Goal: Task Accomplishment & Management: Complete application form

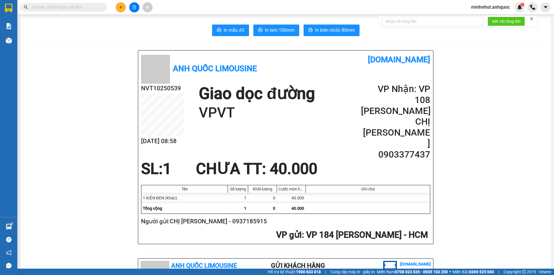
click at [116, 9] on button at bounding box center [121, 7] width 10 height 10
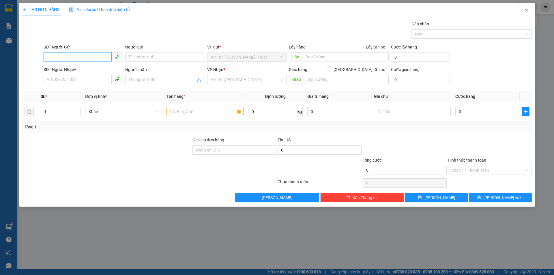
click at [78, 54] on input "SĐT Người Gửi" at bounding box center [78, 56] width 68 height 9
type input "0934188834"
click at [100, 68] on div "0934188834 - CTY Á KIM" at bounding box center [83, 69] width 72 height 6
type input "CTY Á [PERSON_NAME]"
type input "0989045911"
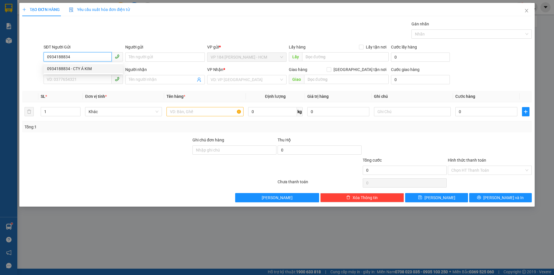
type input "ANH CÔNG"
type input "VPVT"
type input "TIỀN MẶT 18/1 VP 184"
type input "20.000"
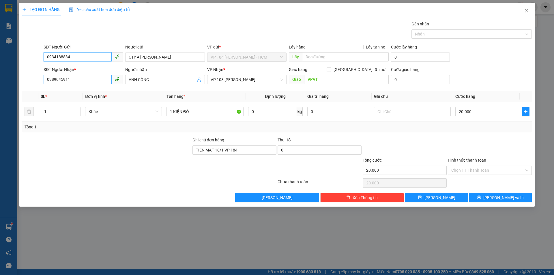
type input "0934188834"
click at [94, 78] on input "0989045911" at bounding box center [78, 79] width 68 height 9
click at [166, 74] on div "Người nhận" at bounding box center [164, 70] width 79 height 9
click at [194, 116] on input "1 KIỆN ĐỎ" at bounding box center [205, 111] width 77 height 9
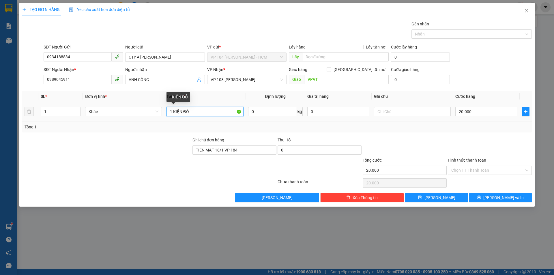
click at [194, 116] on input "1 KIỆN ĐỎ" at bounding box center [205, 111] width 77 height 9
type input "1K [PERSON_NAME]"
click at [479, 114] on input "20.000" at bounding box center [486, 111] width 62 height 9
type input "4"
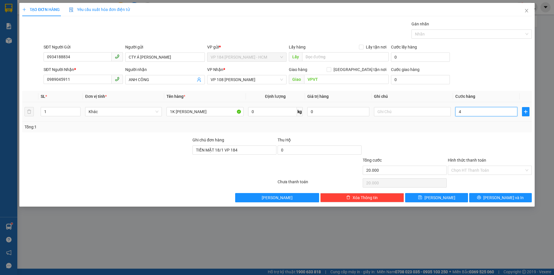
type input "4"
type input "40"
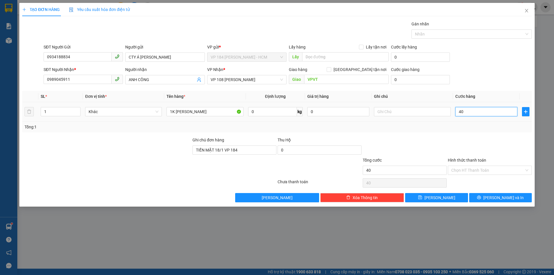
type input "400"
type input "4.000"
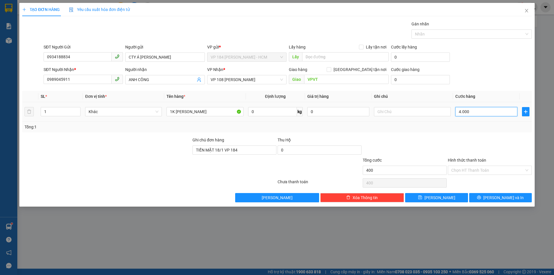
type input "4.000"
type input "40.000"
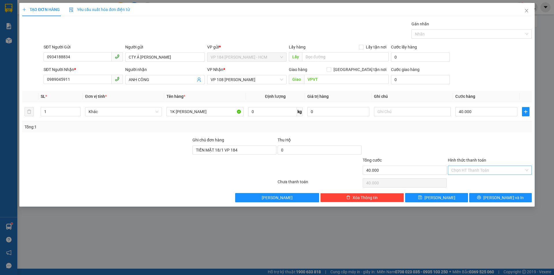
drag, startPoint x: 482, startPoint y: 160, endPoint x: 480, endPoint y: 169, distance: 8.5
click at [482, 163] on div "Hình thức thanh toán" at bounding box center [490, 161] width 84 height 9
click at [480, 169] on input "Hình thức thanh toán" at bounding box center [487, 170] width 73 height 9
click at [471, 177] on div "Tại văn phòng" at bounding box center [490, 181] width 84 height 9
type input "0"
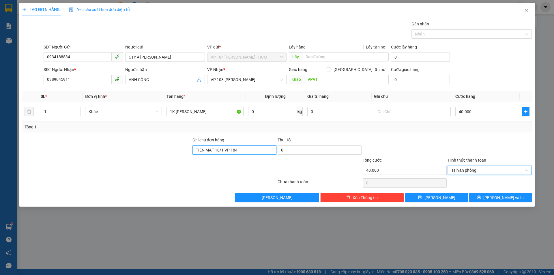
click at [251, 146] on input "TIỀN MẶT 18/1 VP 184" at bounding box center [234, 149] width 84 height 9
drag, startPoint x: 251, startPoint y: 146, endPoint x: 100, endPoint y: 148, distance: 151.5
click at [93, 147] on div "Ghi chú đơn hàng TIỀN MẶT 18/1 VP 184 Thu Hộ 0" at bounding box center [277, 147] width 511 height 20
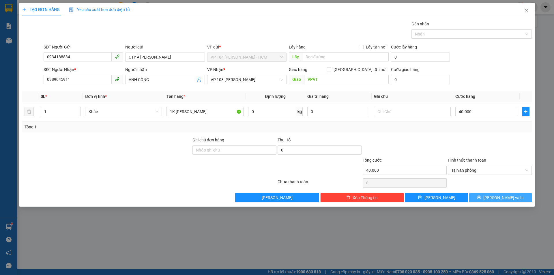
click at [481, 196] on icon "printer" at bounding box center [479, 197] width 4 height 4
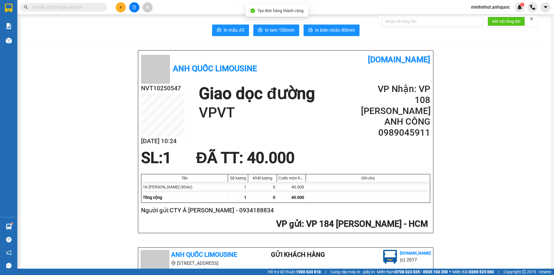
click at [332, 29] on span "In biên nhận 80mm" at bounding box center [335, 30] width 40 height 7
click at [273, 31] on span "In tem 100mm" at bounding box center [280, 30] width 30 height 7
